Goal: Transaction & Acquisition: Purchase product/service

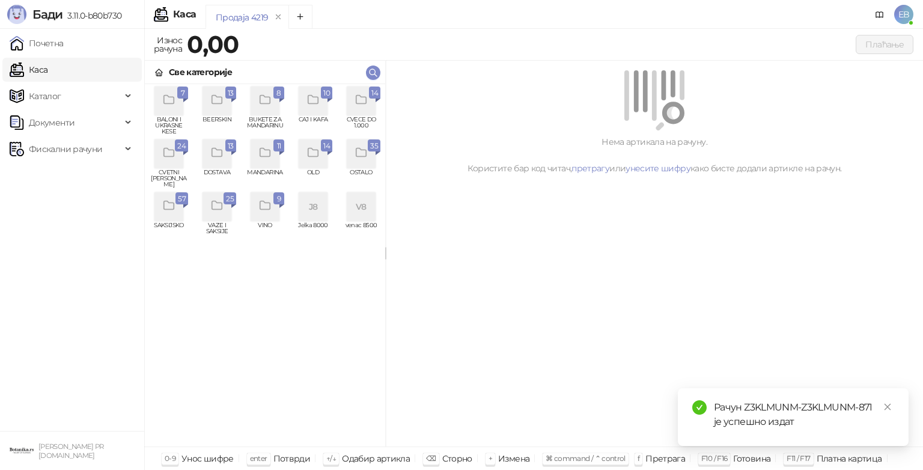
click at [352, 94] on div "grid" at bounding box center [361, 101] width 29 height 29
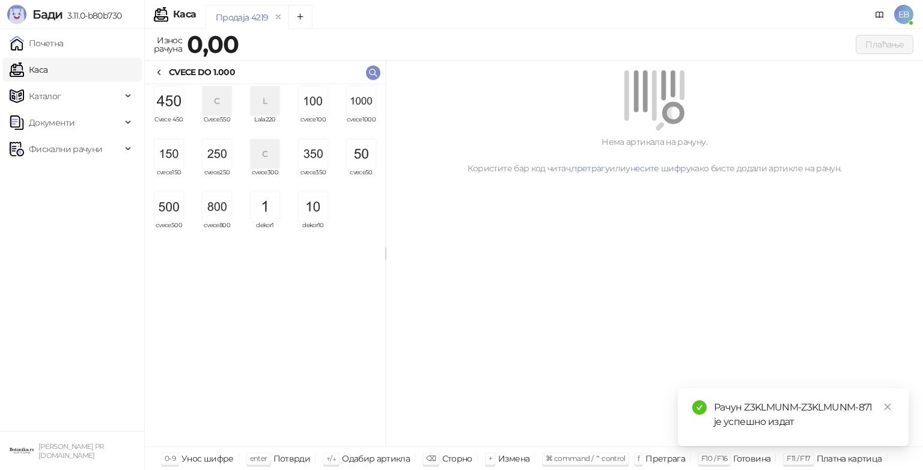
click at [352, 94] on img "grid" at bounding box center [361, 101] width 29 height 29
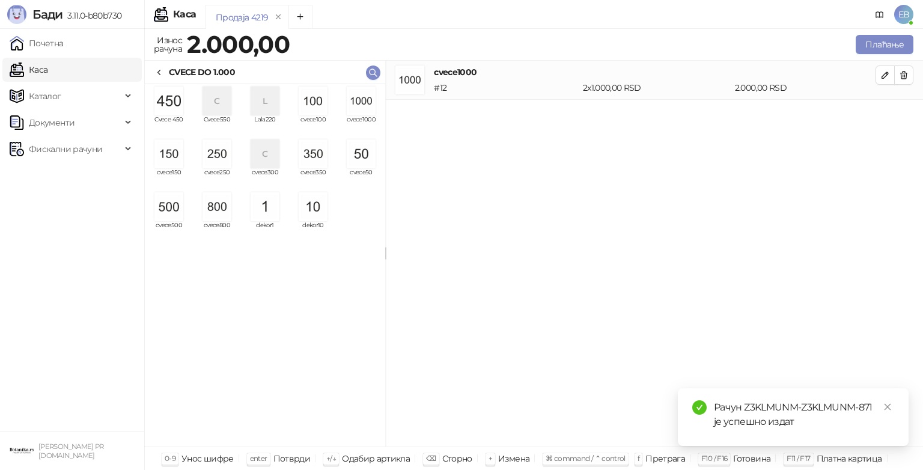
click at [352, 94] on img "grid" at bounding box center [361, 101] width 29 height 29
click at [160, 216] on img "grid" at bounding box center [168, 206] width 29 height 29
click at [219, 160] on img "grid" at bounding box center [217, 153] width 29 height 29
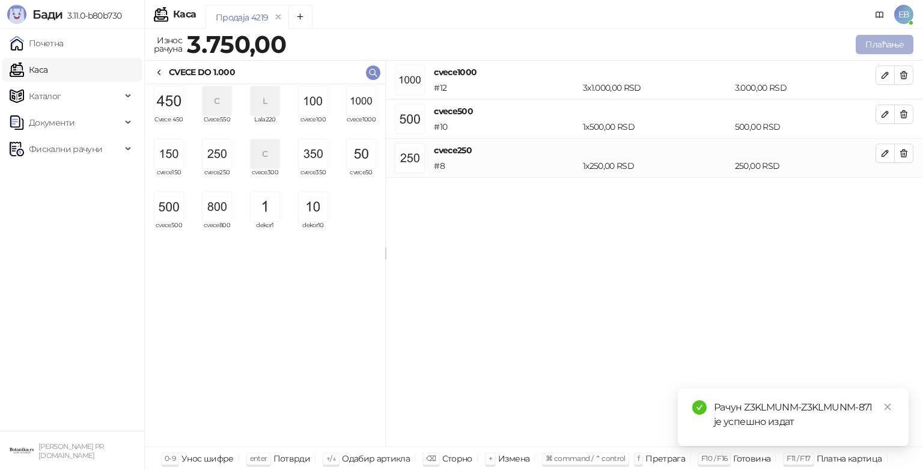
click at [879, 38] on button "Плаћање" at bounding box center [885, 44] width 58 height 19
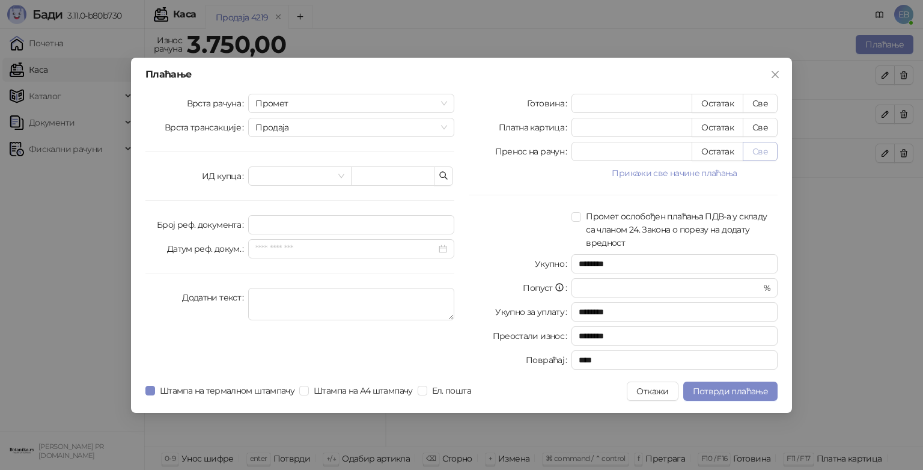
click at [771, 156] on button "Све" at bounding box center [760, 151] width 35 height 19
type input "****"
click at [728, 383] on button "Потврди плаћање" at bounding box center [730, 391] width 94 height 19
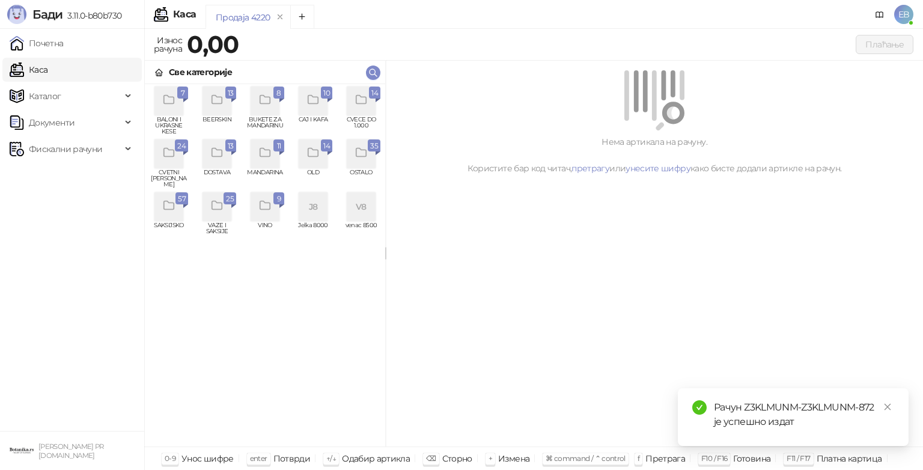
click at [164, 216] on div "grid" at bounding box center [168, 206] width 29 height 29
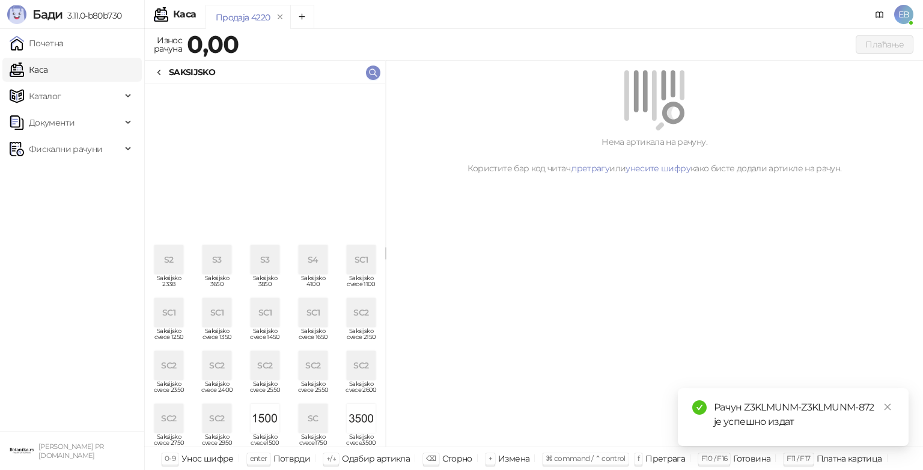
scroll to position [272, 0]
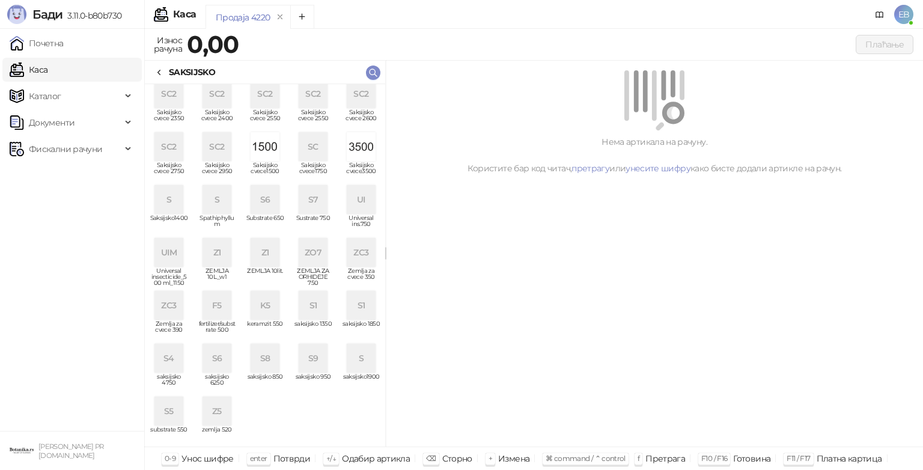
click at [347, 248] on div "ZC3" at bounding box center [361, 252] width 29 height 29
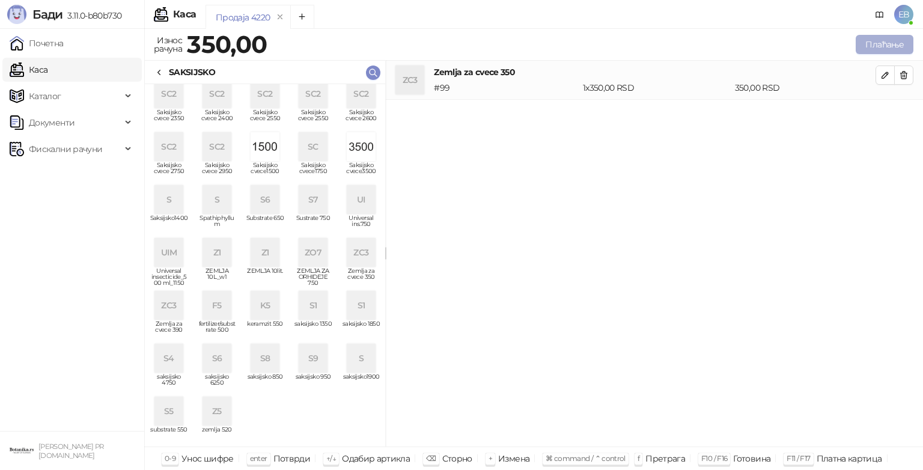
click at [880, 38] on button "Плаћање" at bounding box center [885, 44] width 58 height 19
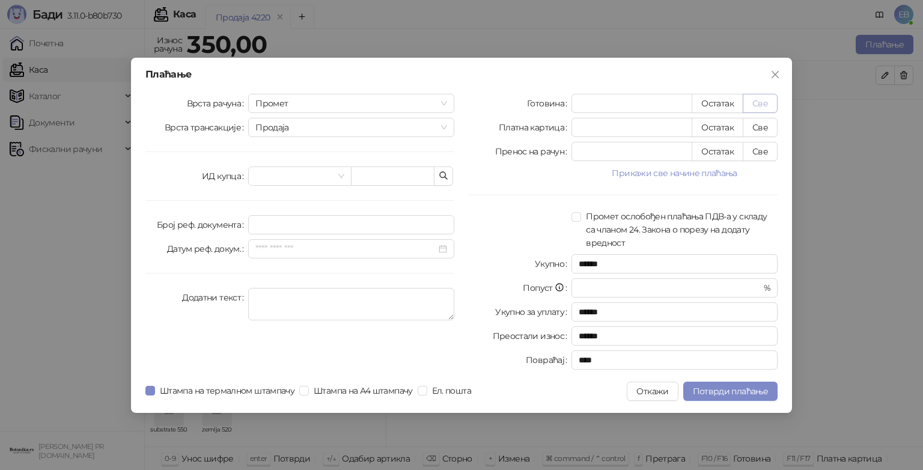
click at [760, 104] on button "Све" at bounding box center [760, 103] width 35 height 19
type input "***"
type input "****"
click at [700, 386] on span "Потврди плаћање" at bounding box center [730, 391] width 75 height 11
